Goal: Entertainment & Leisure: Browse casually

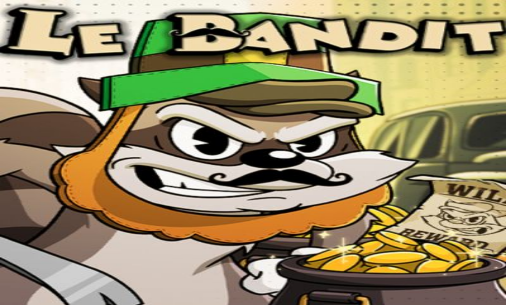
click at [5, 191] on span "close icon" at bounding box center [5, 191] width 0 height 0
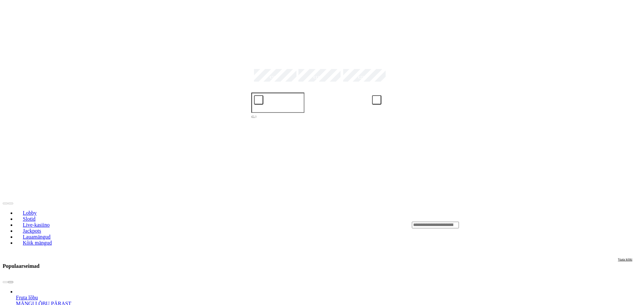
scroll to position [99, 0]
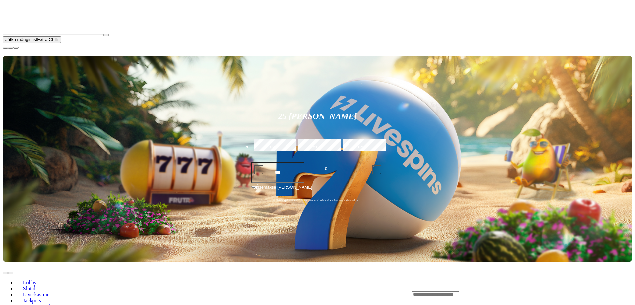
scroll to position [99, 0]
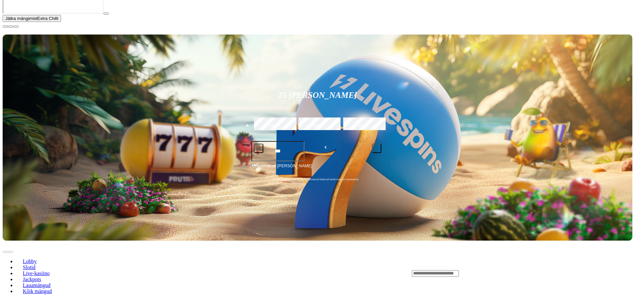
click at [5, 27] on span "close icon" at bounding box center [5, 27] width 0 height 0
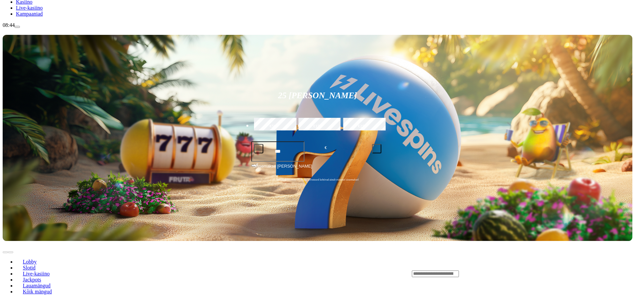
scroll to position [0, 0]
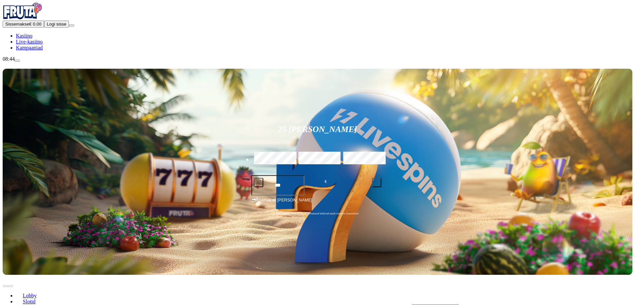
click at [38, 298] on span "Slotid" at bounding box center [29, 301] width 18 height 6
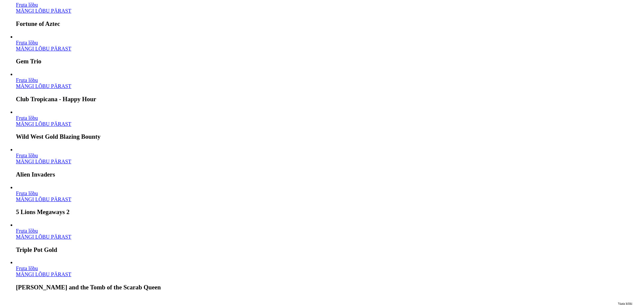
scroll to position [530, 0]
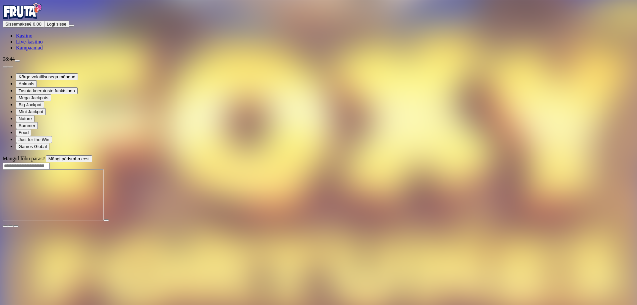
click at [5, 226] on span "close icon" at bounding box center [5, 226] width 0 height 0
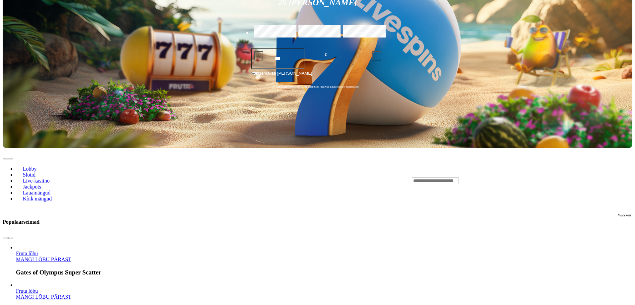
scroll to position [166, 0]
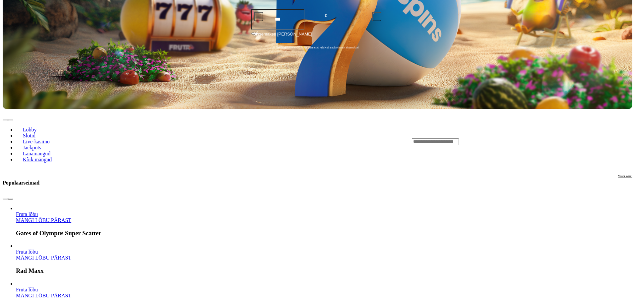
click at [38, 133] on span "Slotid" at bounding box center [29, 136] width 18 height 6
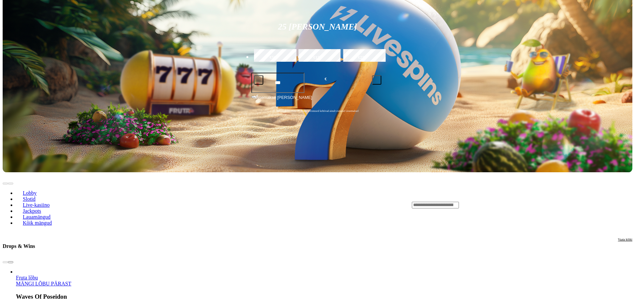
scroll to position [99, 0]
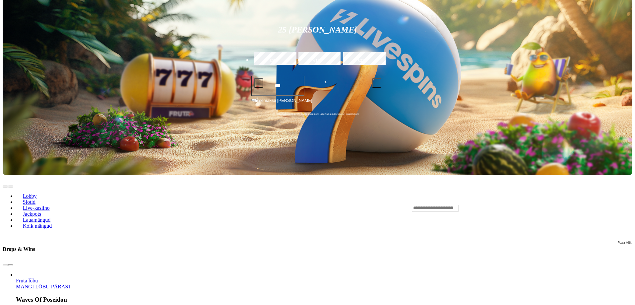
click at [11, 265] on span "chevron-right icon" at bounding box center [11, 265] width 0 height 0
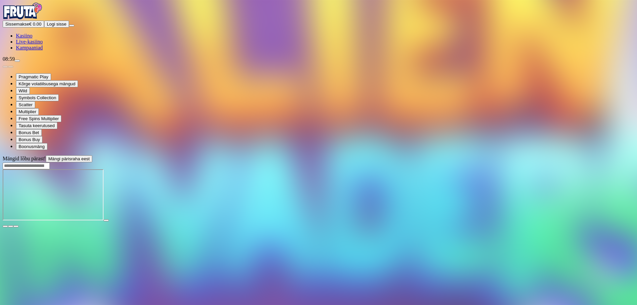
click at [411, 221] on div at bounding box center [318, 195] width 631 height 52
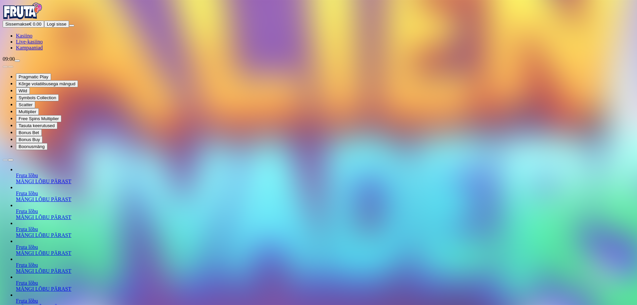
drag, startPoint x: 343, startPoint y: 30, endPoint x: 594, endPoint y: 119, distance: 265.6
